Goal: Task Accomplishment & Management: Use online tool/utility

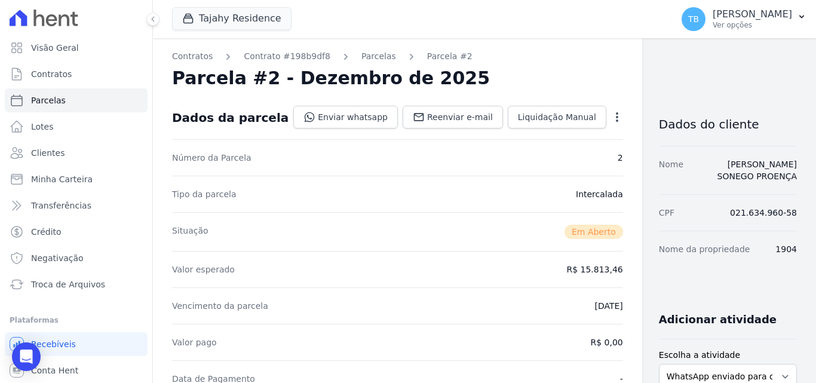
scroll to position [418, 0]
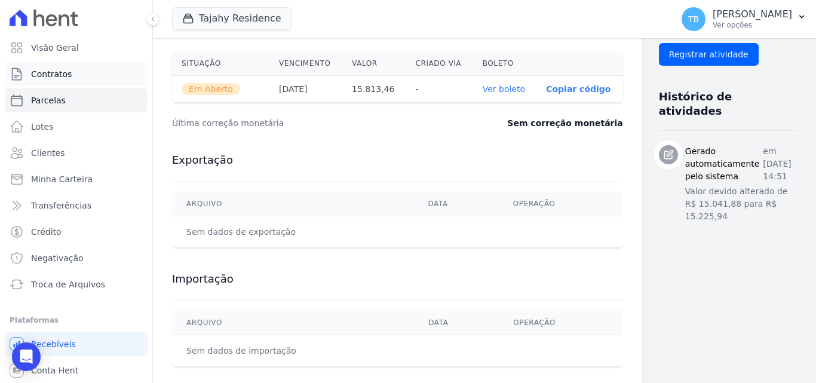
click at [94, 69] on link "Contratos" at bounding box center [76, 74] width 143 height 24
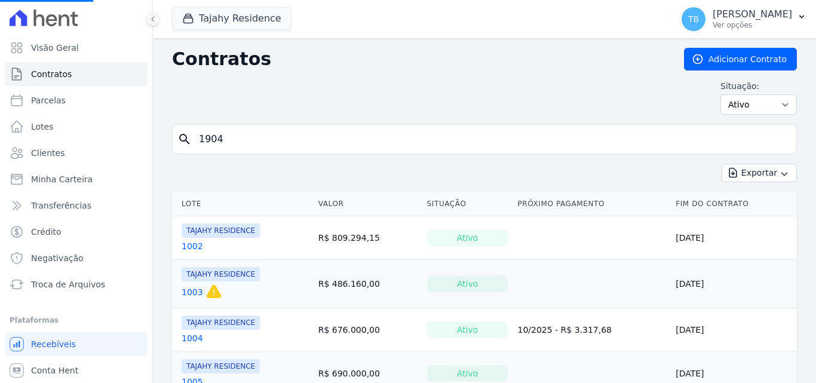
click at [232, 143] on input "1904" at bounding box center [492, 139] width 600 height 24
click at [262, 139] on input "search" at bounding box center [492, 139] width 600 height 24
type input "1904"
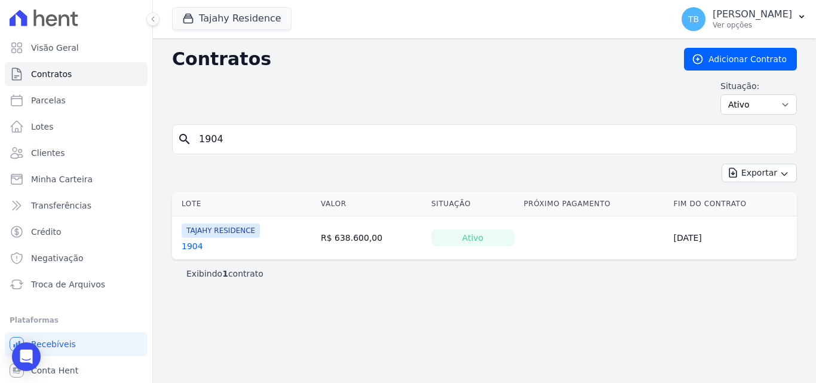
click at [190, 244] on link "1904" at bounding box center [193, 246] width 22 height 12
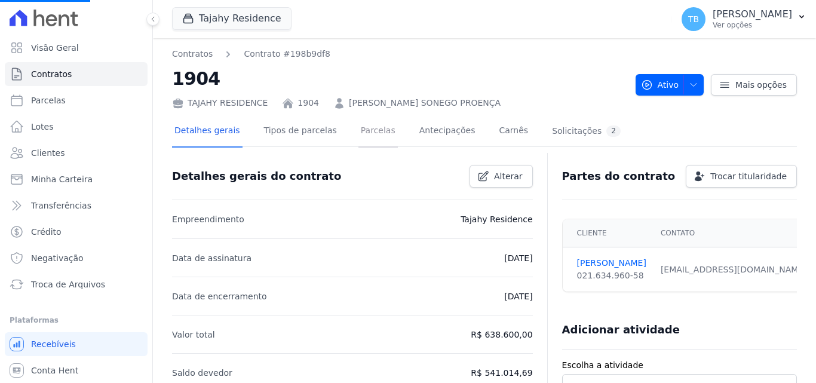
click at [358, 128] on link "Parcelas" at bounding box center [377, 132] width 39 height 32
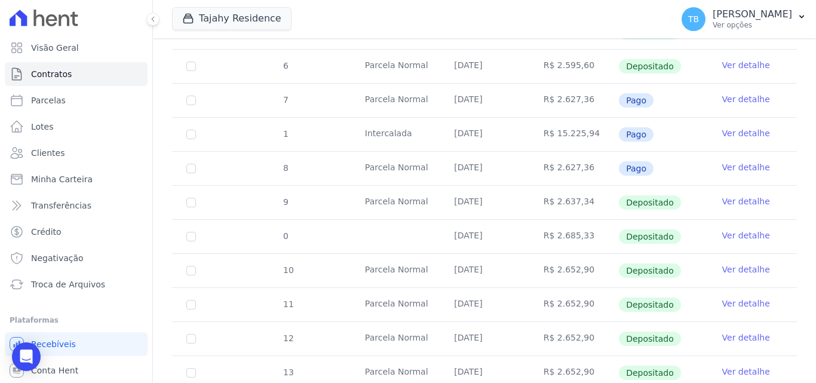
scroll to position [570, 0]
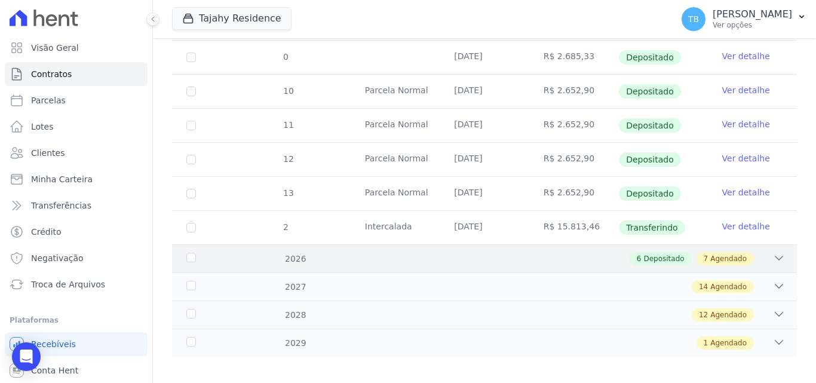
click at [333, 253] on div "6 Depositado 7 Agendado" at bounding box center [515, 258] width 540 height 13
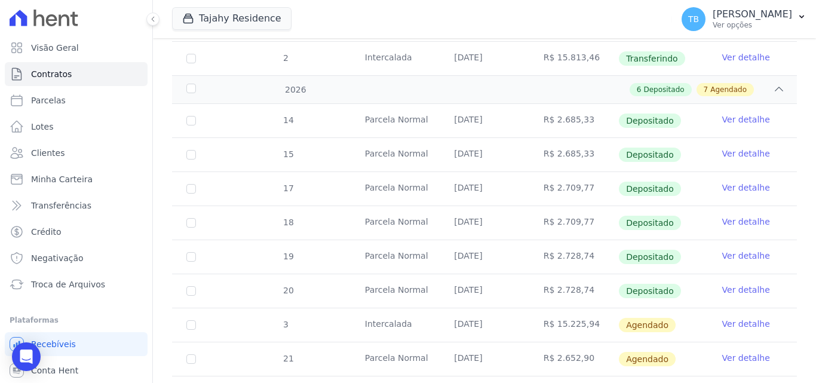
scroll to position [868, 0]
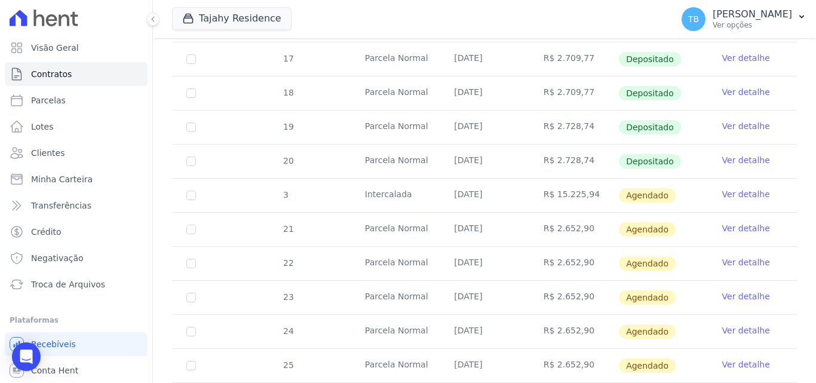
click at [735, 154] on link "Ver detalhe" at bounding box center [746, 160] width 48 height 12
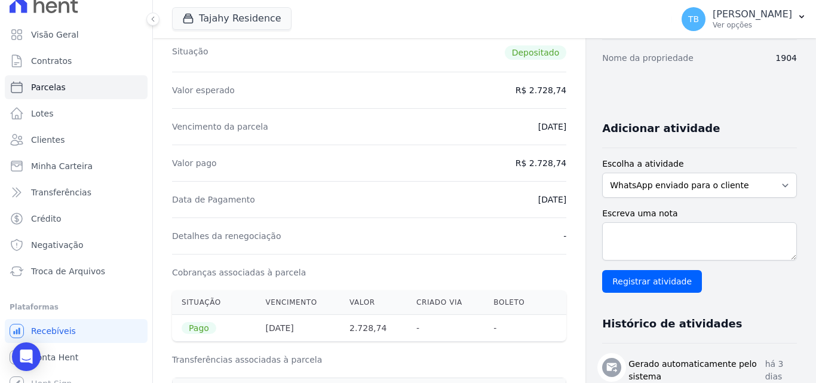
scroll to position [26, 0]
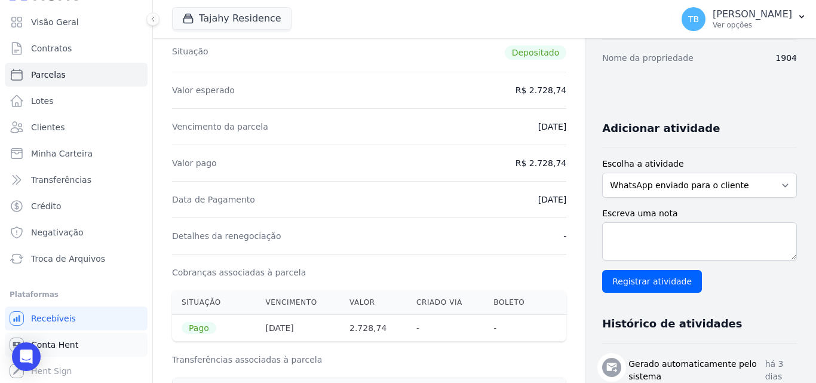
click at [60, 343] on span "Conta Hent" at bounding box center [54, 345] width 47 height 12
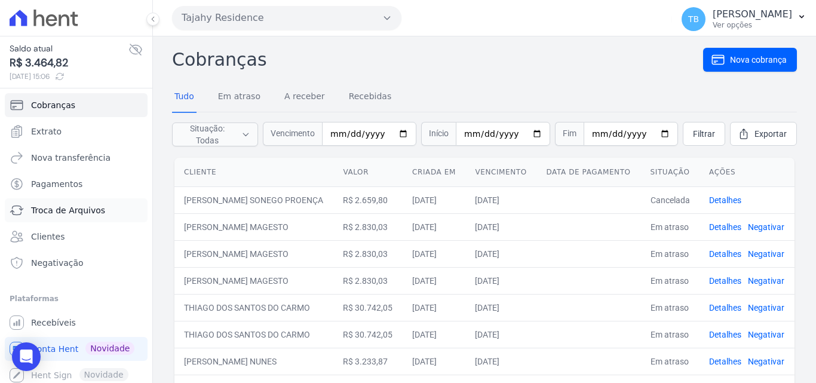
click at [52, 205] on span "Troca de Arquivos" at bounding box center [68, 210] width 74 height 12
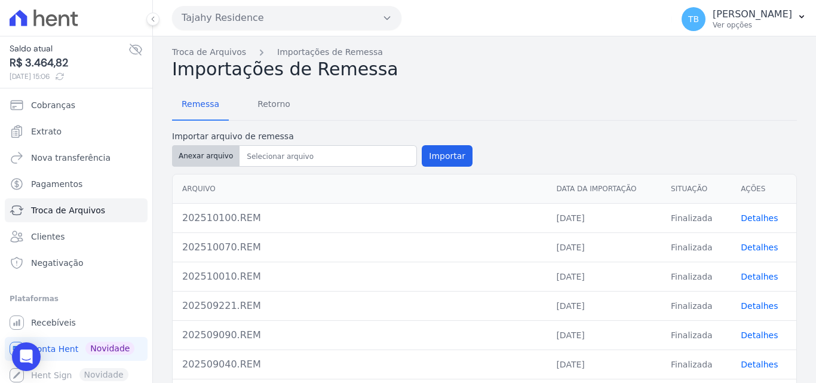
click at [203, 157] on button "Anexar arquivo" at bounding box center [205, 156] width 67 height 22
type input "202510100 (1).REM"
click at [446, 156] on button "Importar" at bounding box center [447, 156] width 51 height 22
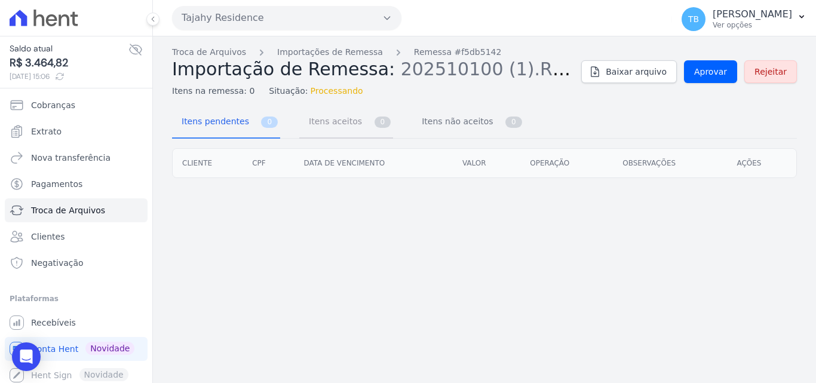
click at [342, 128] on span "Itens aceitos" at bounding box center [333, 121] width 63 height 24
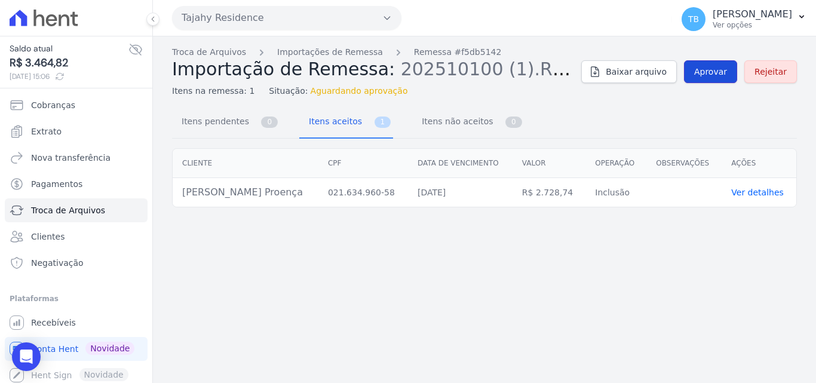
click at [719, 69] on span "Aprovar" at bounding box center [710, 72] width 33 height 12
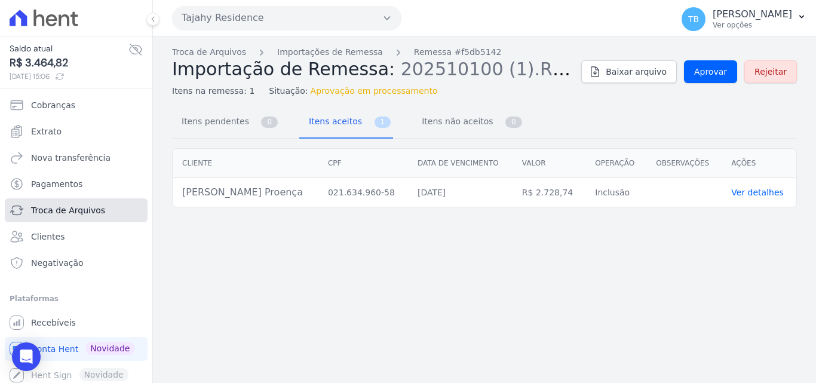
click at [91, 204] on link "Troca de Arquivos" at bounding box center [76, 210] width 143 height 24
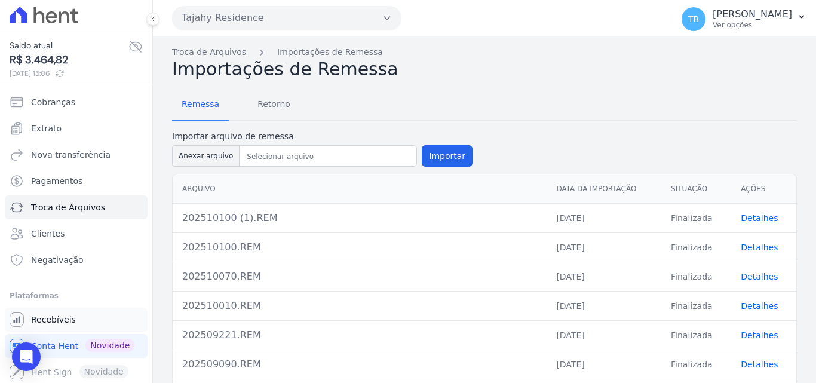
scroll to position [4, 0]
click at [63, 320] on span "Recebíveis" at bounding box center [53, 318] width 45 height 12
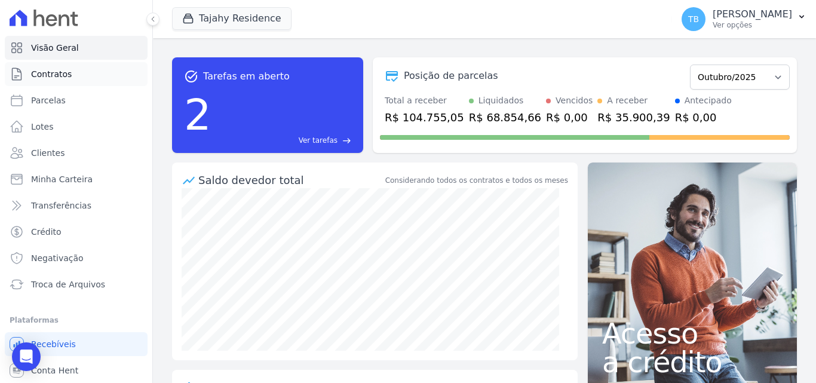
click at [79, 76] on link "Contratos" at bounding box center [76, 74] width 143 height 24
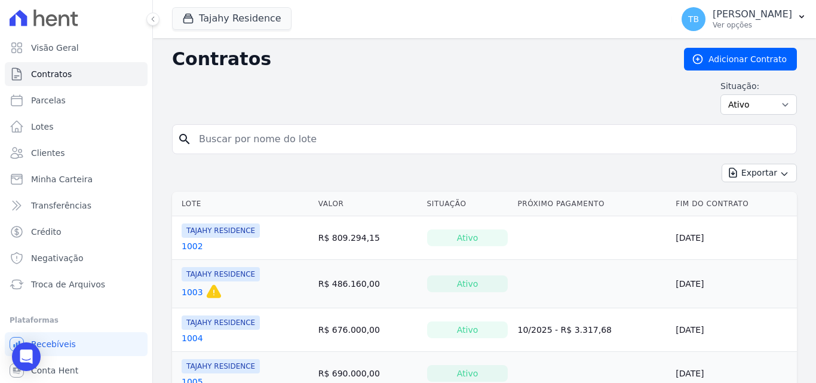
click at [272, 140] on input "search" at bounding box center [492, 139] width 600 height 24
type input "1904"
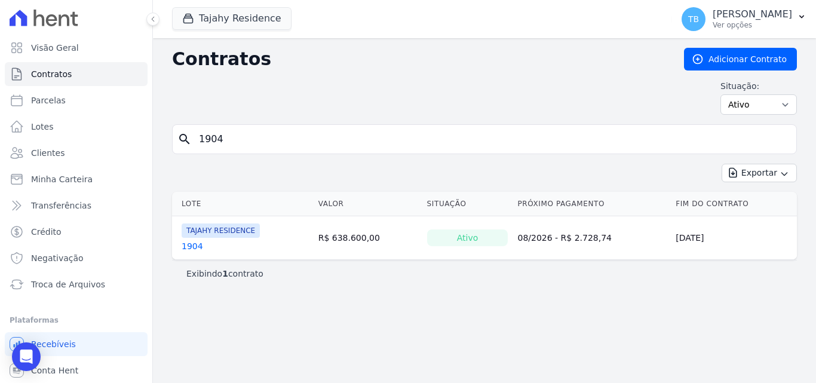
click at [195, 245] on link "1904" at bounding box center [193, 246] width 22 height 12
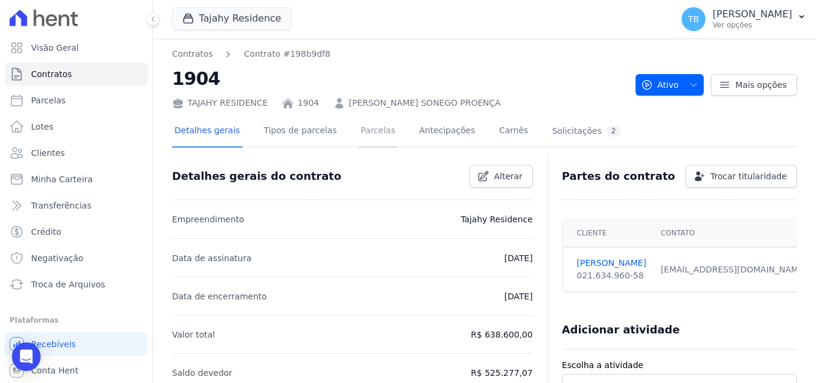
click at [359, 131] on link "Parcelas" at bounding box center [377, 132] width 39 height 32
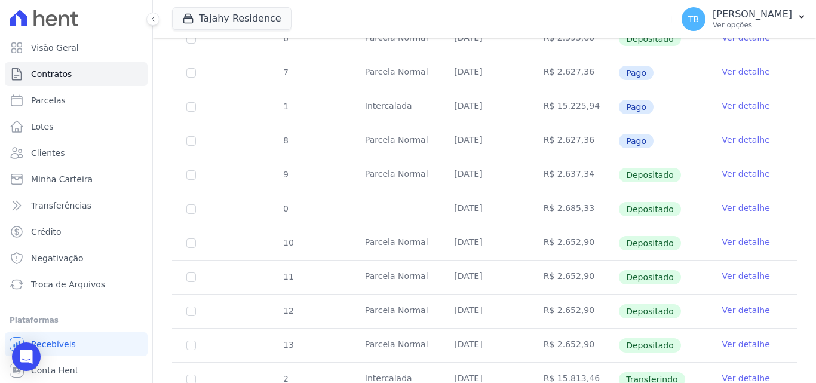
scroll to position [570, 0]
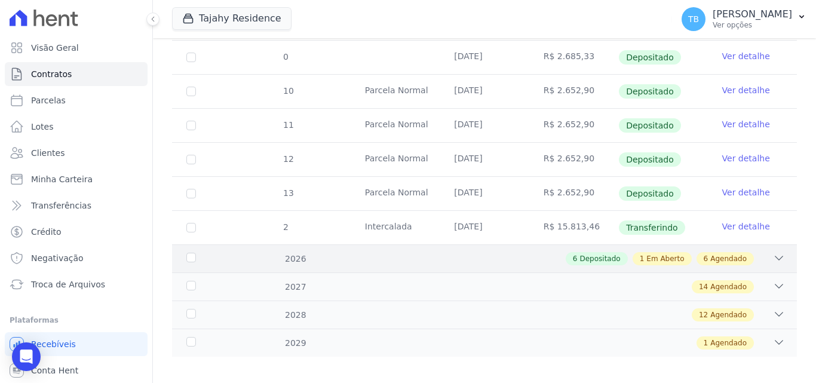
click at [292, 252] on div "6 Depositado 1 Em Aberto 6 Agendado" at bounding box center [515, 258] width 540 height 13
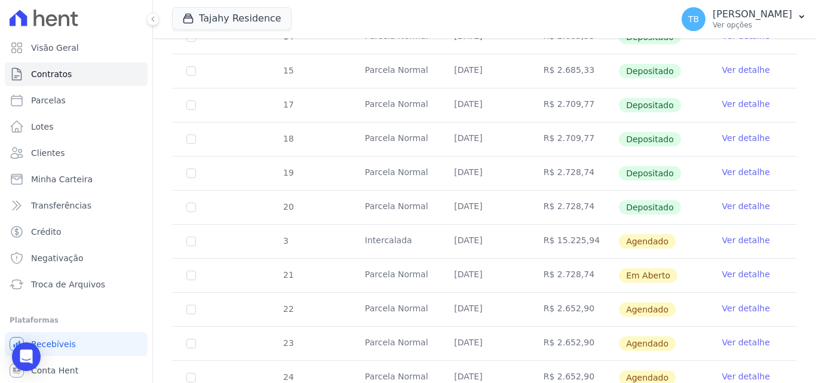
scroll to position [868, 0]
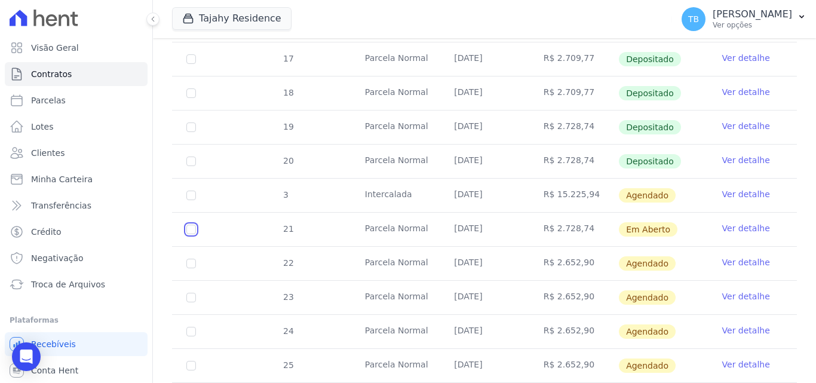
click at [191, 225] on input "checkbox" at bounding box center [191, 230] width 10 height 10
checkbox input "true"
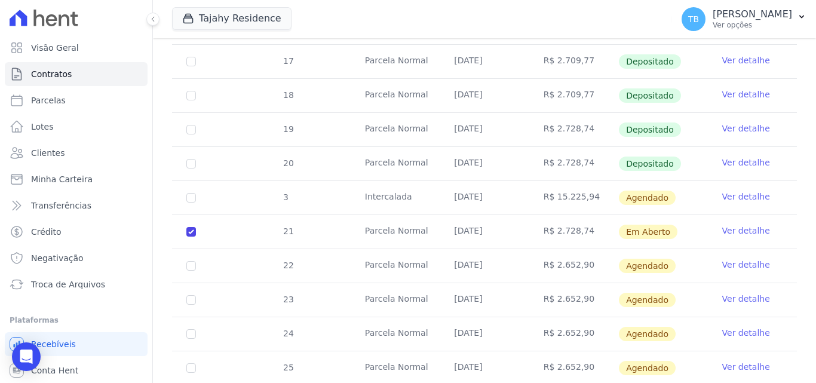
click at [747, 225] on link "Ver detalhe" at bounding box center [746, 231] width 48 height 12
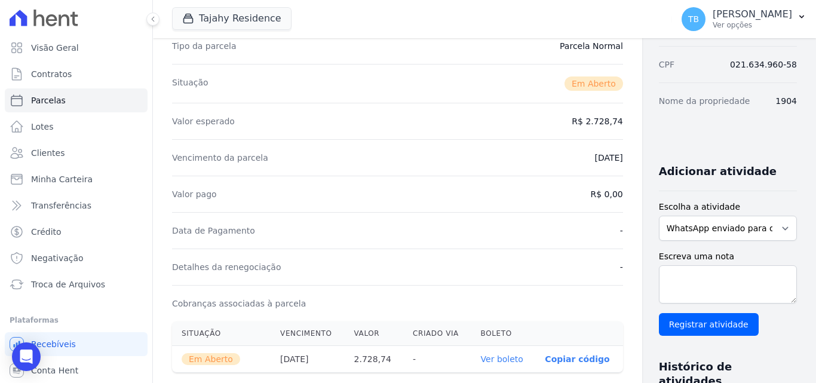
scroll to position [299, 0]
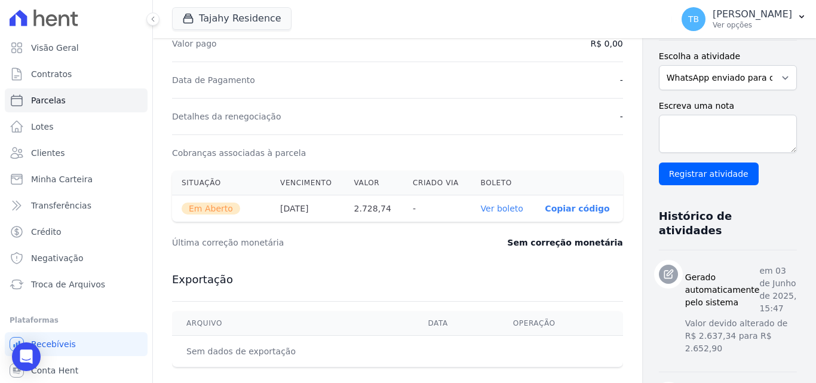
click at [481, 210] on link "Ver boleto" at bounding box center [502, 209] width 42 height 10
